Goal: Transaction & Acquisition: Book appointment/travel/reservation

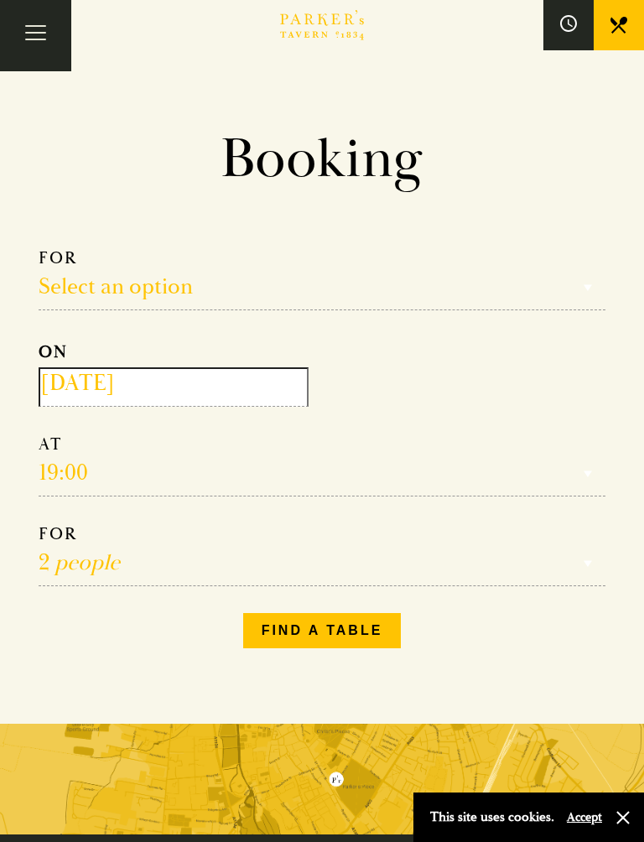
click at [68, 284] on select "Select an option Lunch Dinner Afternoon Tea" at bounding box center [322, 279] width 567 height 63
select select "134868"
click at [105, 377] on input "[DATE]" at bounding box center [174, 387] width 270 height 39
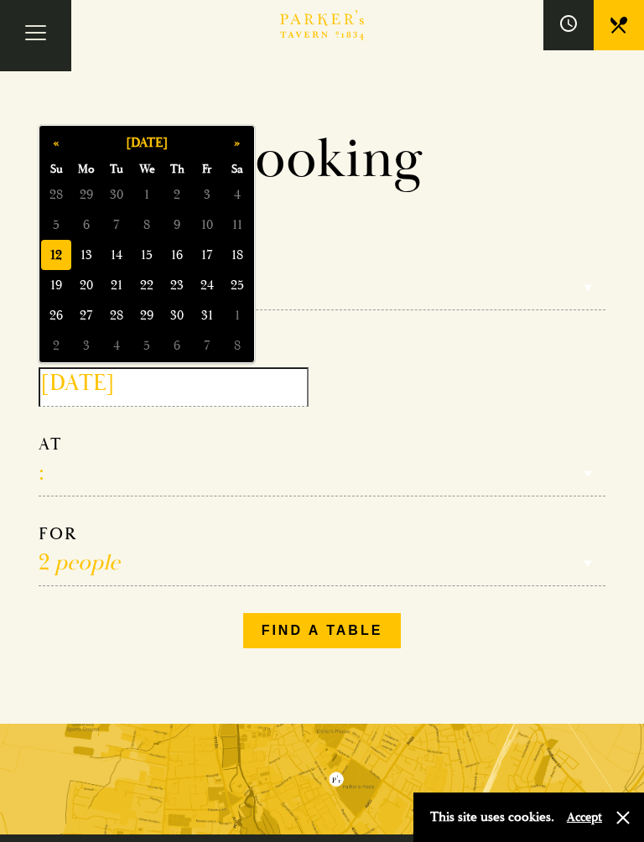
click at [237, 148] on button "»" at bounding box center [237, 143] width 30 height 30
click at [237, 134] on button "»" at bounding box center [237, 143] width 30 height 30
click at [227, 254] on span "20" at bounding box center [237, 255] width 30 height 30
type input "[DATE]"
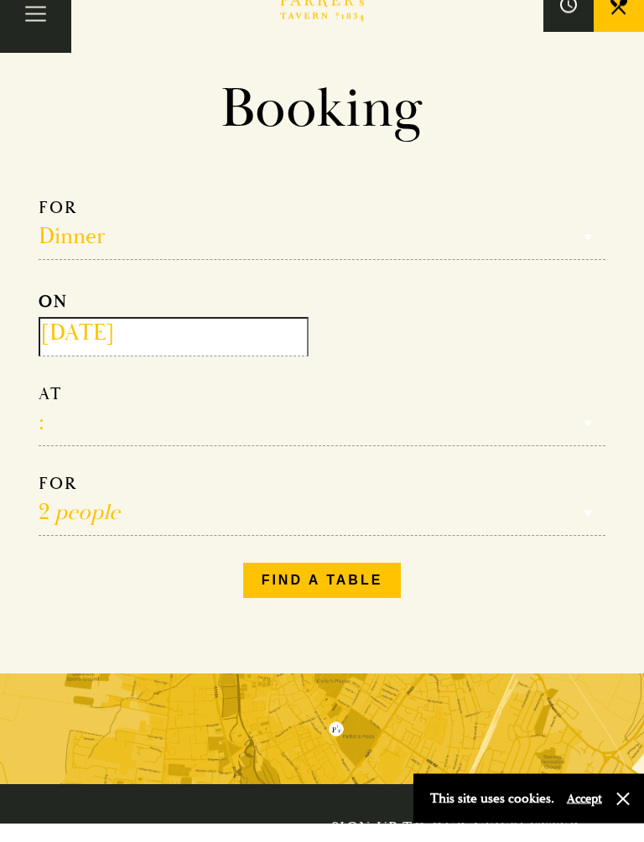
click at [44, 420] on select "17:00 18:00 18:30 19:00 19:30 20:00 20:30 21:00 21:30" at bounding box center [322, 434] width 567 height 63
select select "18:30"
click at [77, 493] on select "1 person 2 people 3 people 4 people 5 people 6 people 7 people 8 people 9 peopl…" at bounding box center [322, 523] width 567 height 63
select select "4"
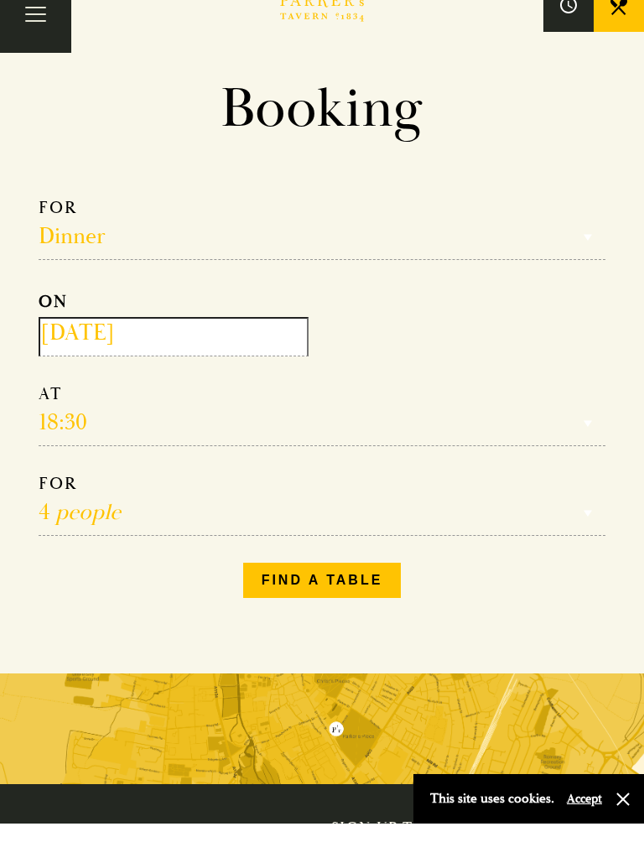
click at [268, 581] on button "Find a table" at bounding box center [322, 598] width 159 height 35
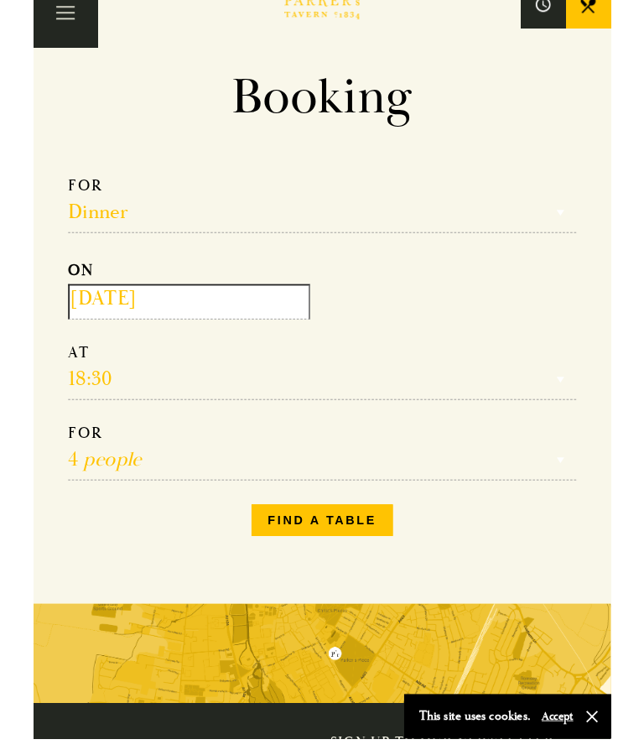
scroll to position [119, 0]
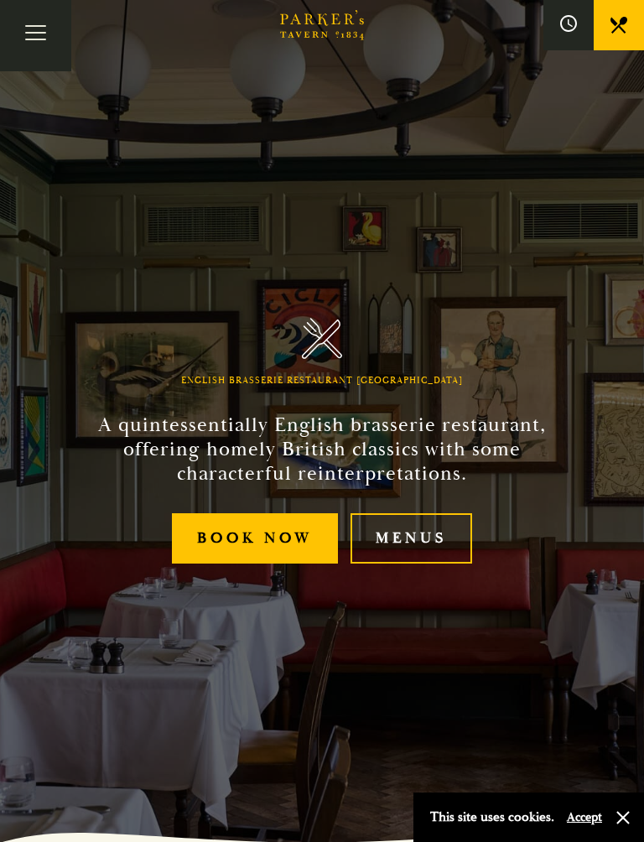
click at [430, 550] on link "Menus" at bounding box center [412, 539] width 122 height 51
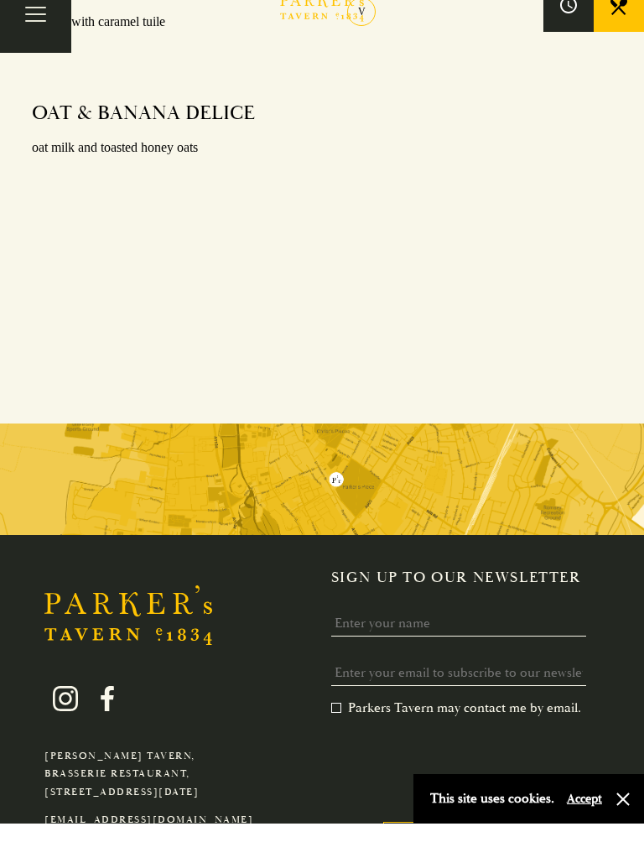
scroll to position [2265, 0]
